Goal: Find specific page/section: Find specific page/section

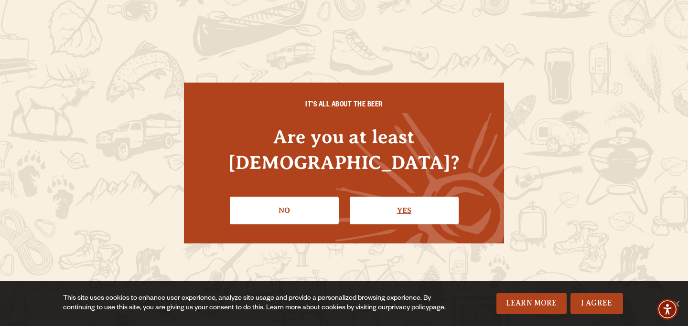
click at [406, 198] on link "Yes" at bounding box center [404, 211] width 109 height 28
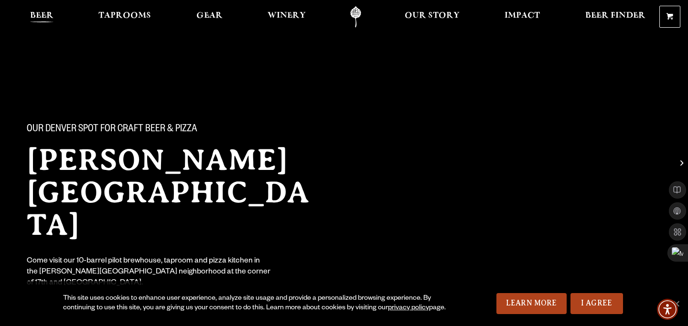
click at [51, 12] on span "Beer" at bounding box center [41, 16] width 23 height 8
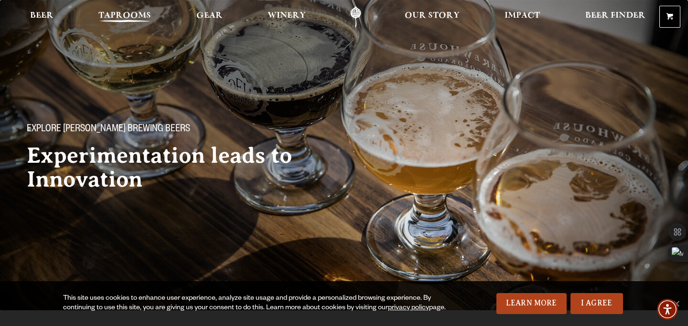
click at [115, 12] on span "Taprooms" at bounding box center [124, 16] width 53 height 8
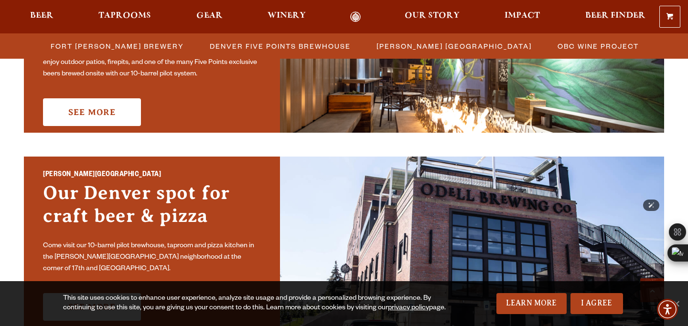
scroll to position [734, 0]
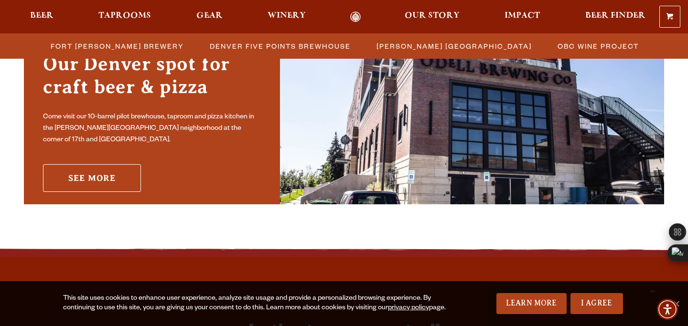
click at [76, 176] on link "See More" at bounding box center [92, 178] width 98 height 28
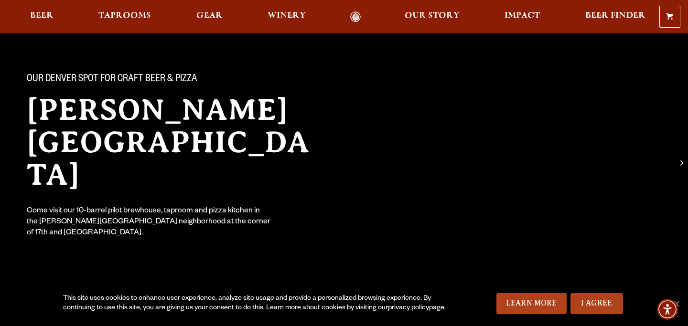
scroll to position [52, 0]
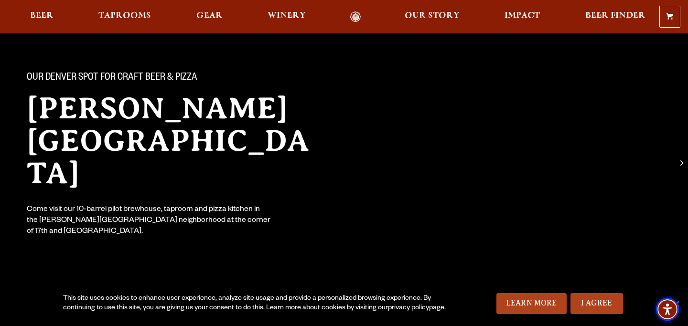
click at [675, 300] on img "Accessibility Menu" at bounding box center [667, 309] width 23 height 23
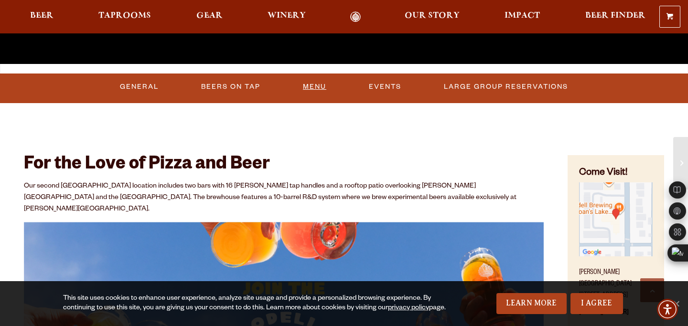
click at [314, 85] on link "Menu" at bounding box center [314, 87] width 31 height 22
